Goal: Transaction & Acquisition: Purchase product/service

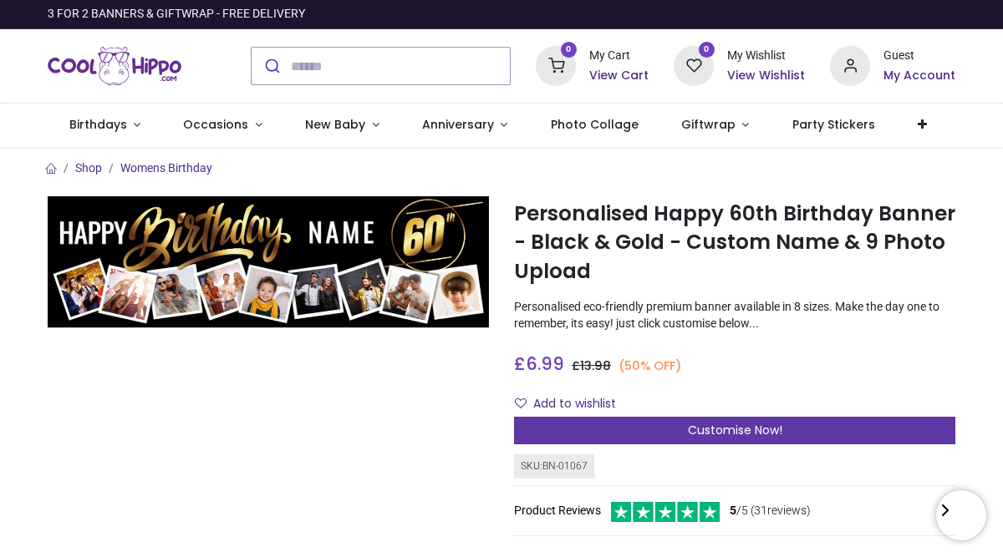
click at [736, 430] on span "Customise Now!" at bounding box center [735, 430] width 94 height 17
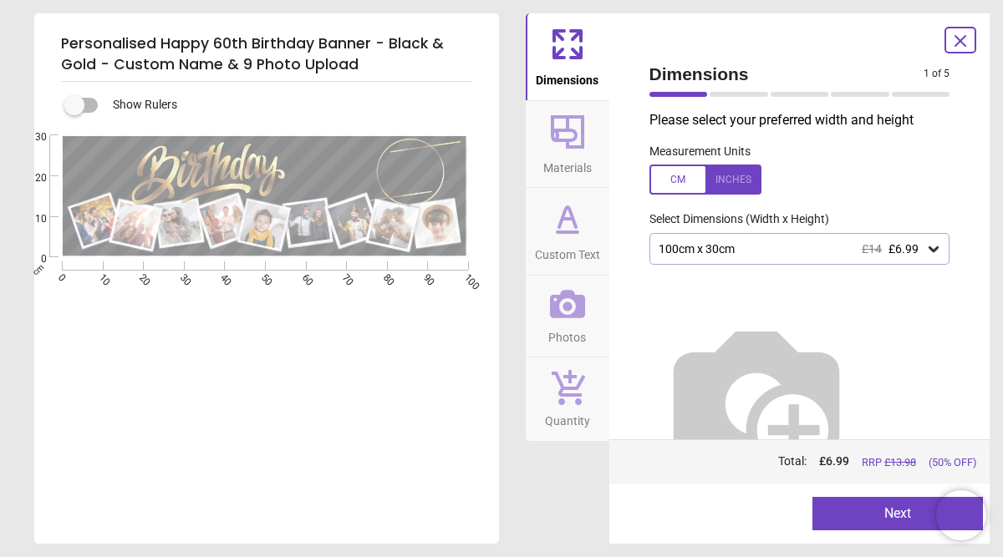
click at [938, 255] on icon at bounding box center [933, 249] width 17 height 17
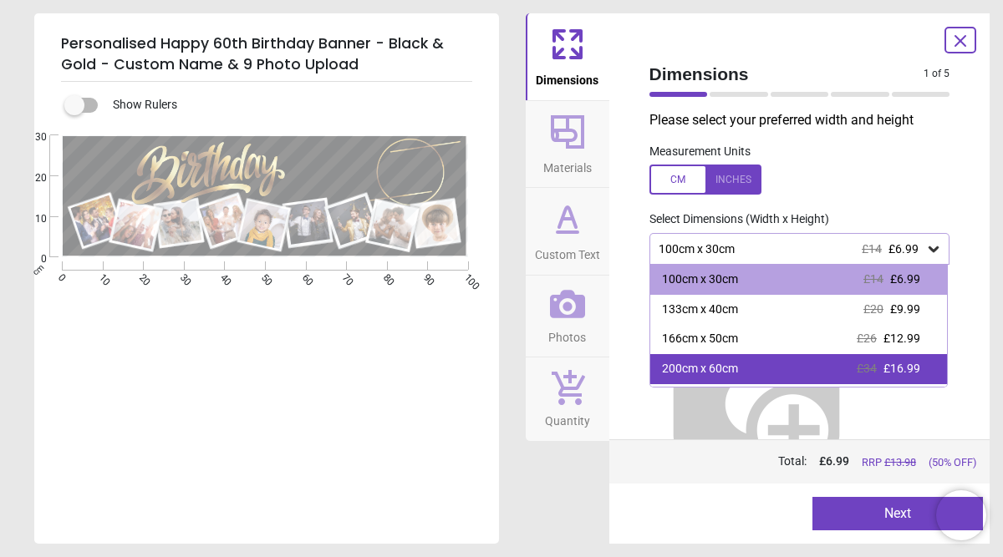
click at [731, 366] on div "200cm x 60cm" at bounding box center [700, 369] width 76 height 17
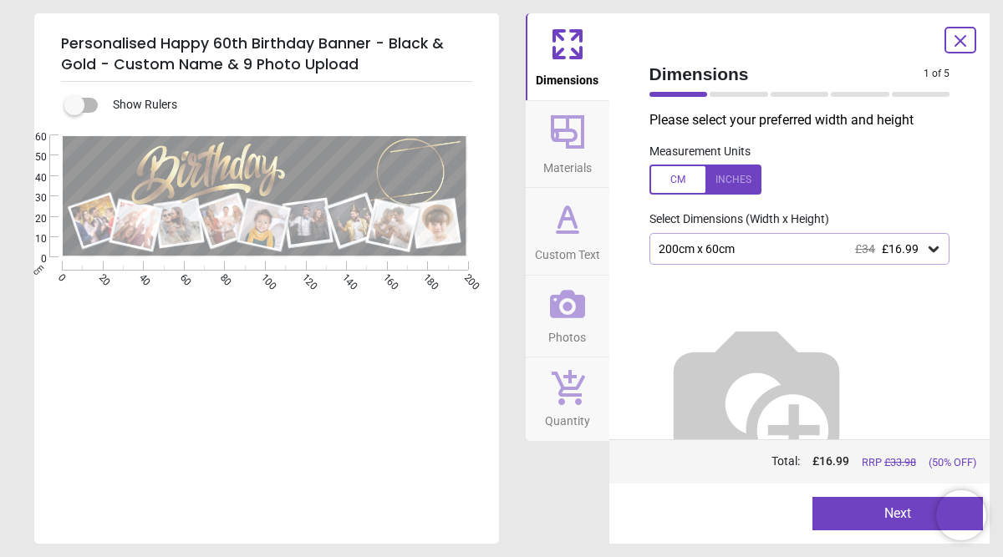
click at [668, 182] on div at bounding box center [705, 180] width 112 height 30
click at [569, 313] on icon at bounding box center [567, 304] width 35 height 35
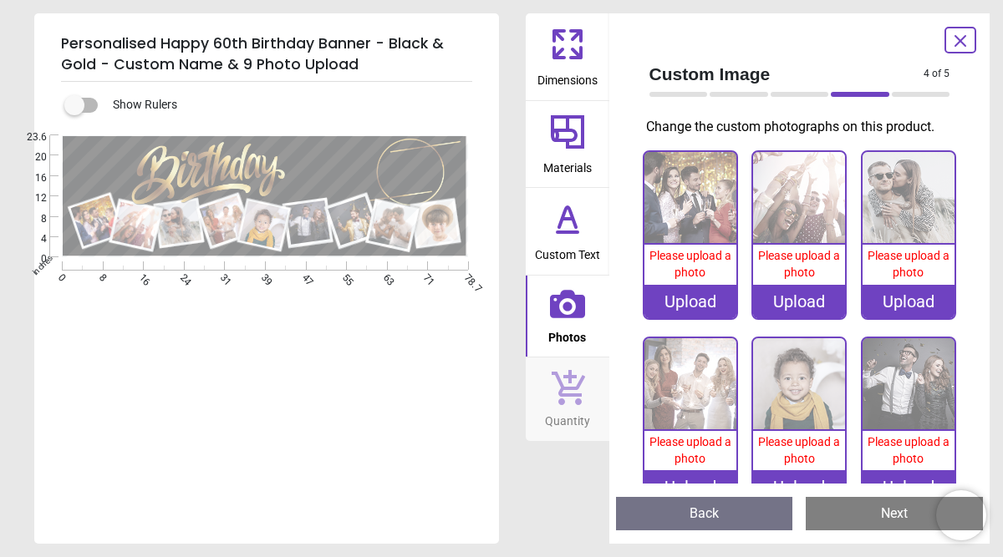
click at [914, 91] on div "4 of 6" at bounding box center [800, 94] width 314 height 17
click at [824, 203] on img at bounding box center [799, 198] width 92 height 92
